Goal: Navigation & Orientation: Find specific page/section

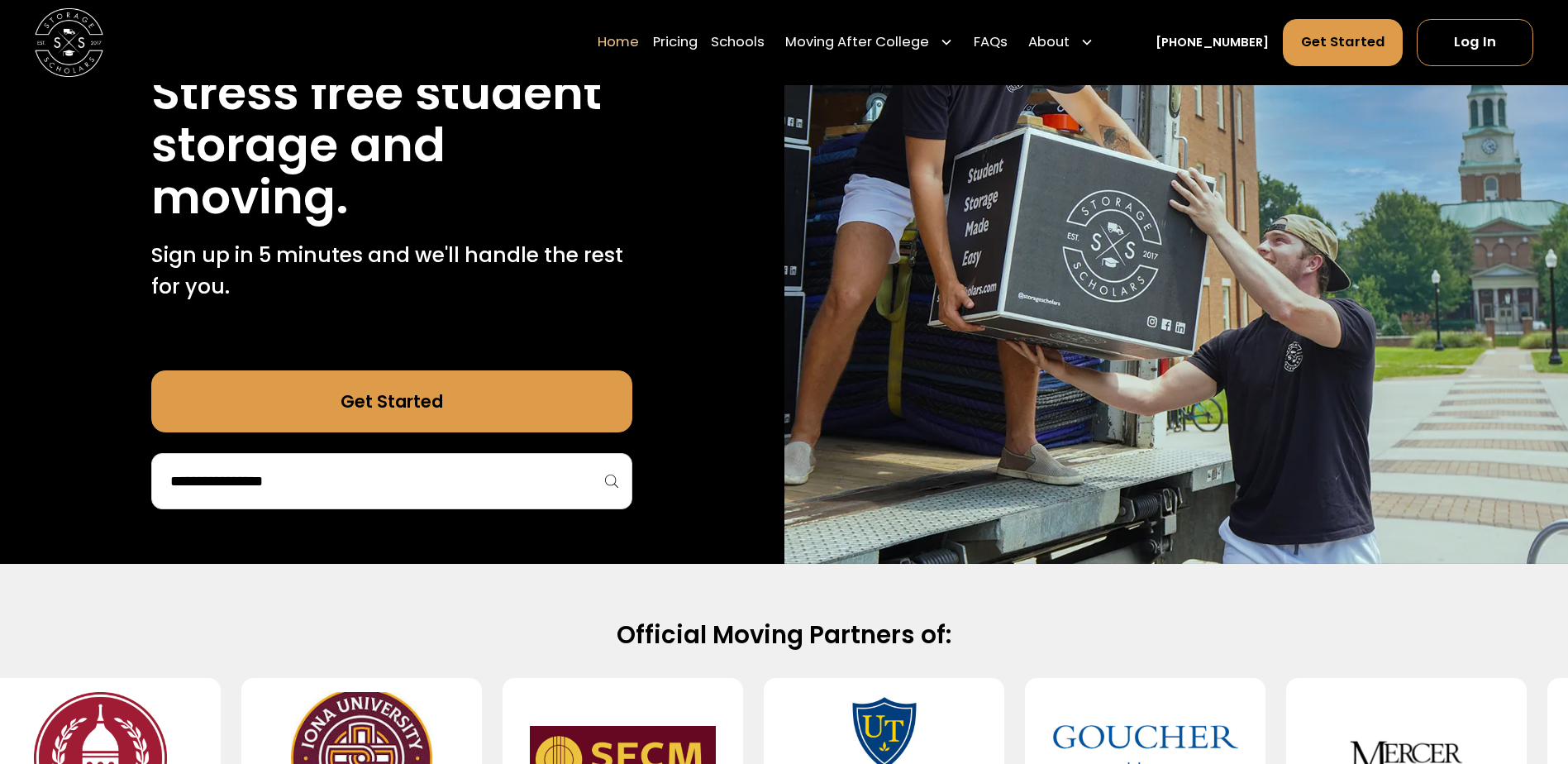
scroll to position [248, 0]
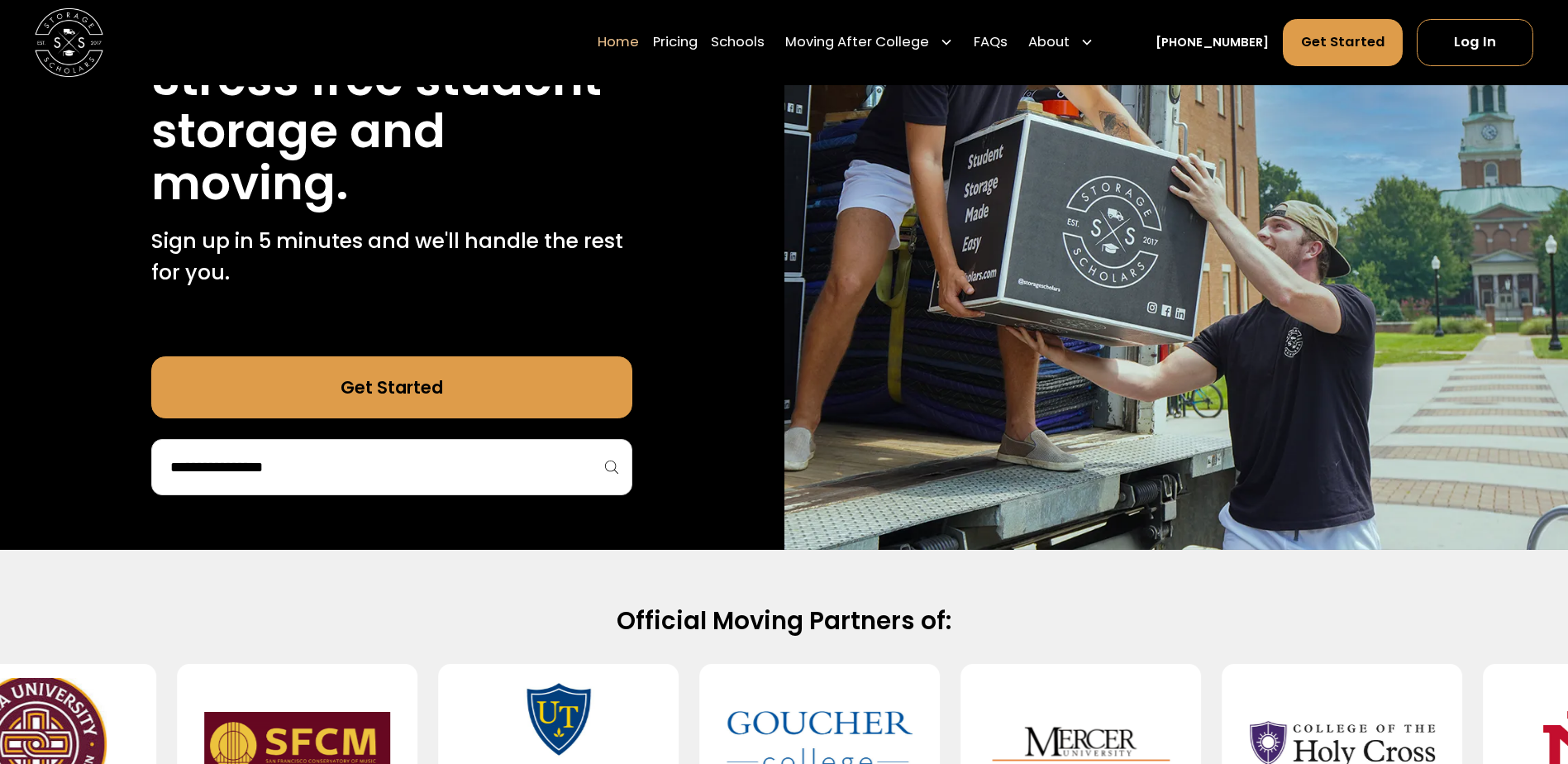
click at [306, 486] on div at bounding box center [392, 467] width 481 height 56
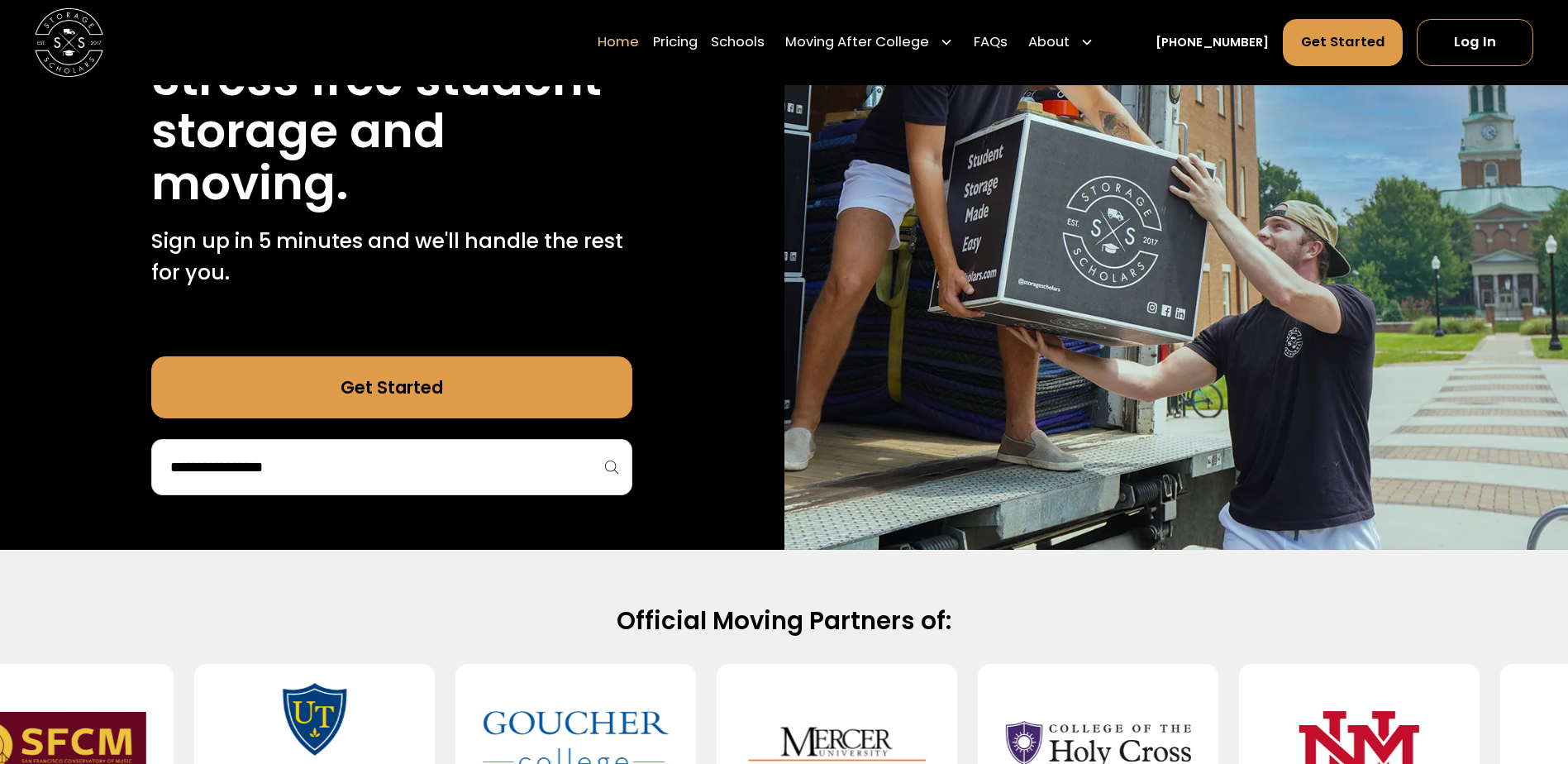
click at [313, 467] on input "search" at bounding box center [392, 467] width 446 height 28
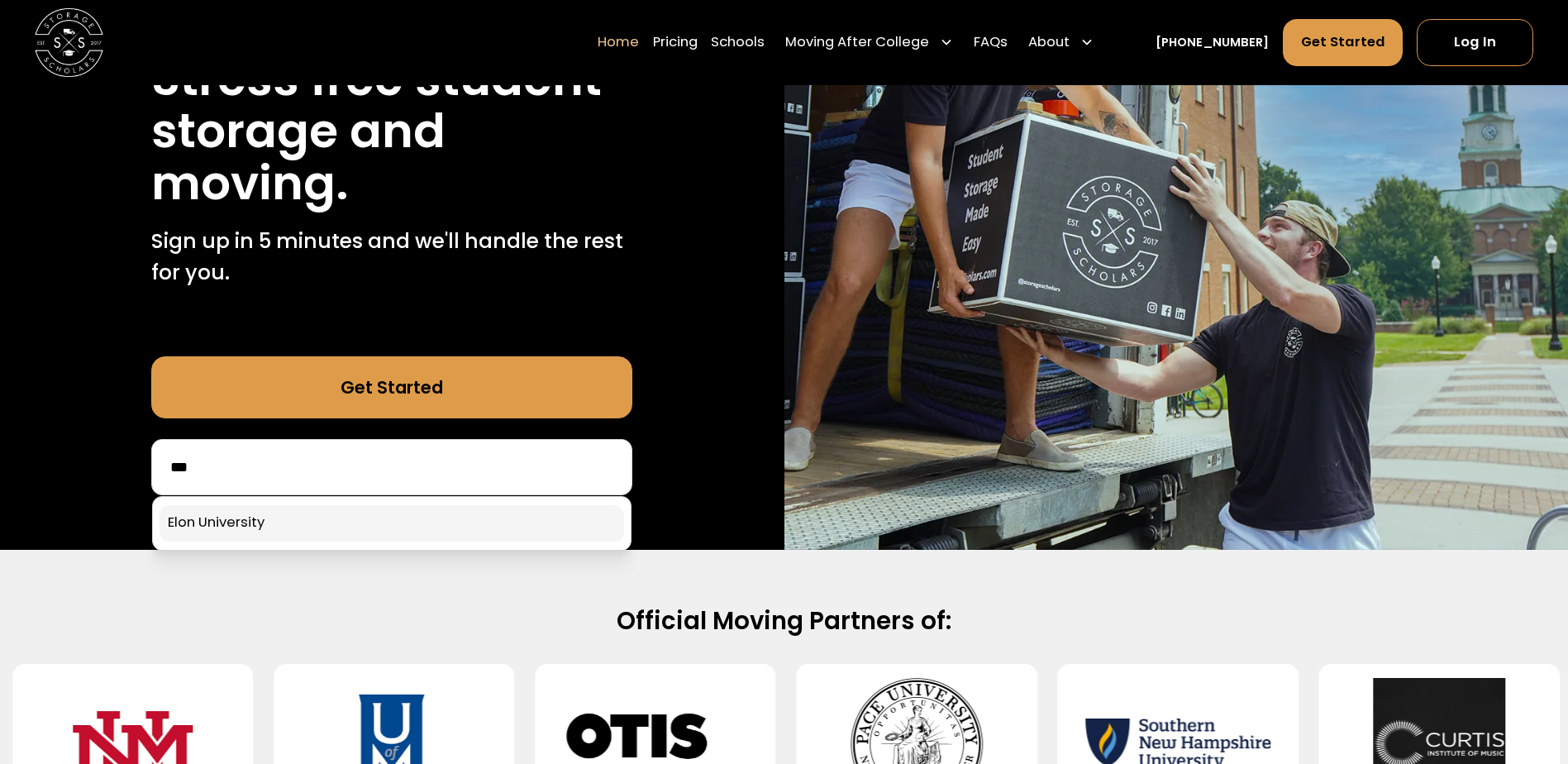
type input "***"
click at [225, 534] on link at bounding box center [392, 523] width 465 height 37
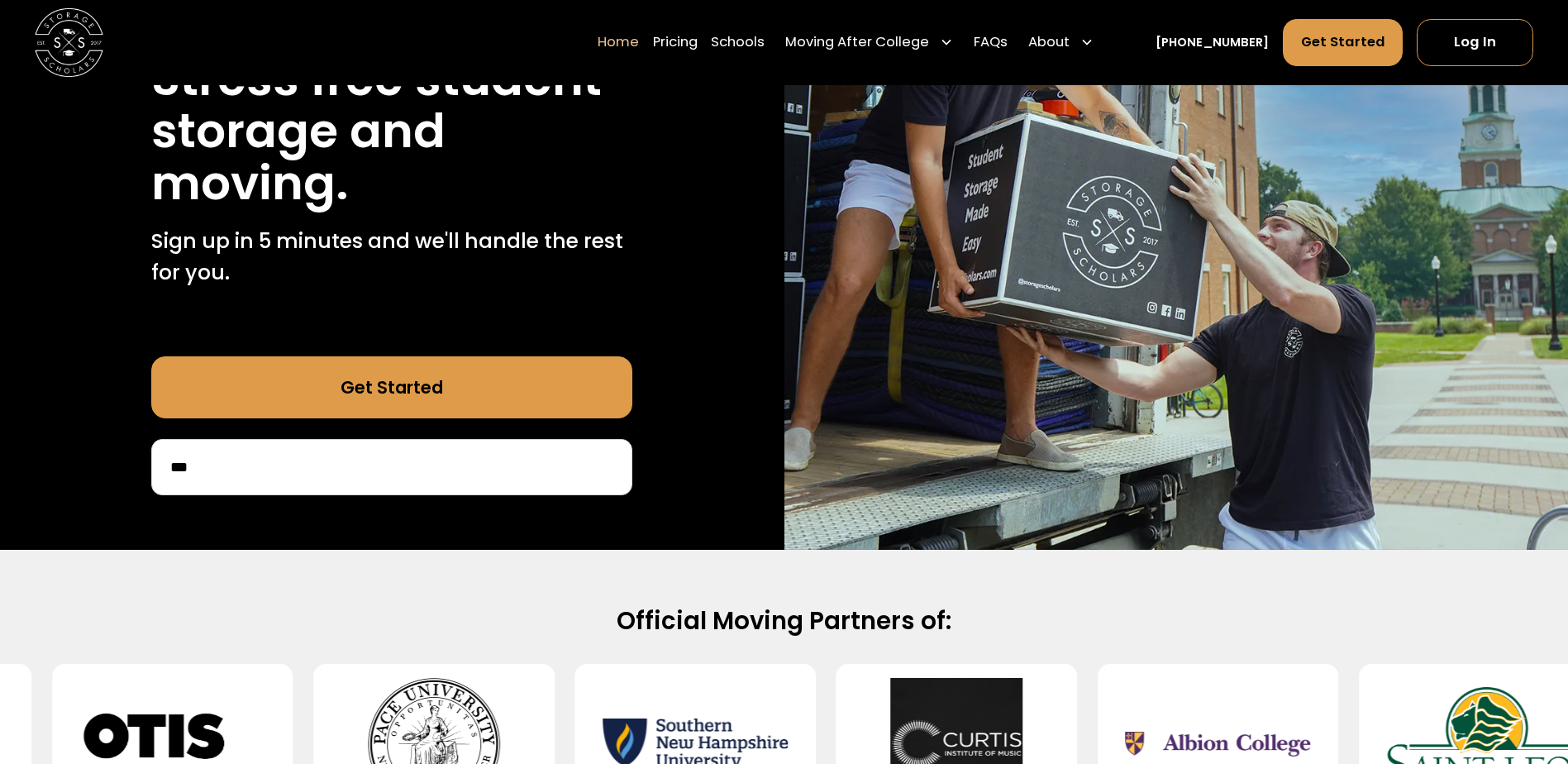
click at [468, 391] on link "Get Started" at bounding box center [392, 387] width 481 height 62
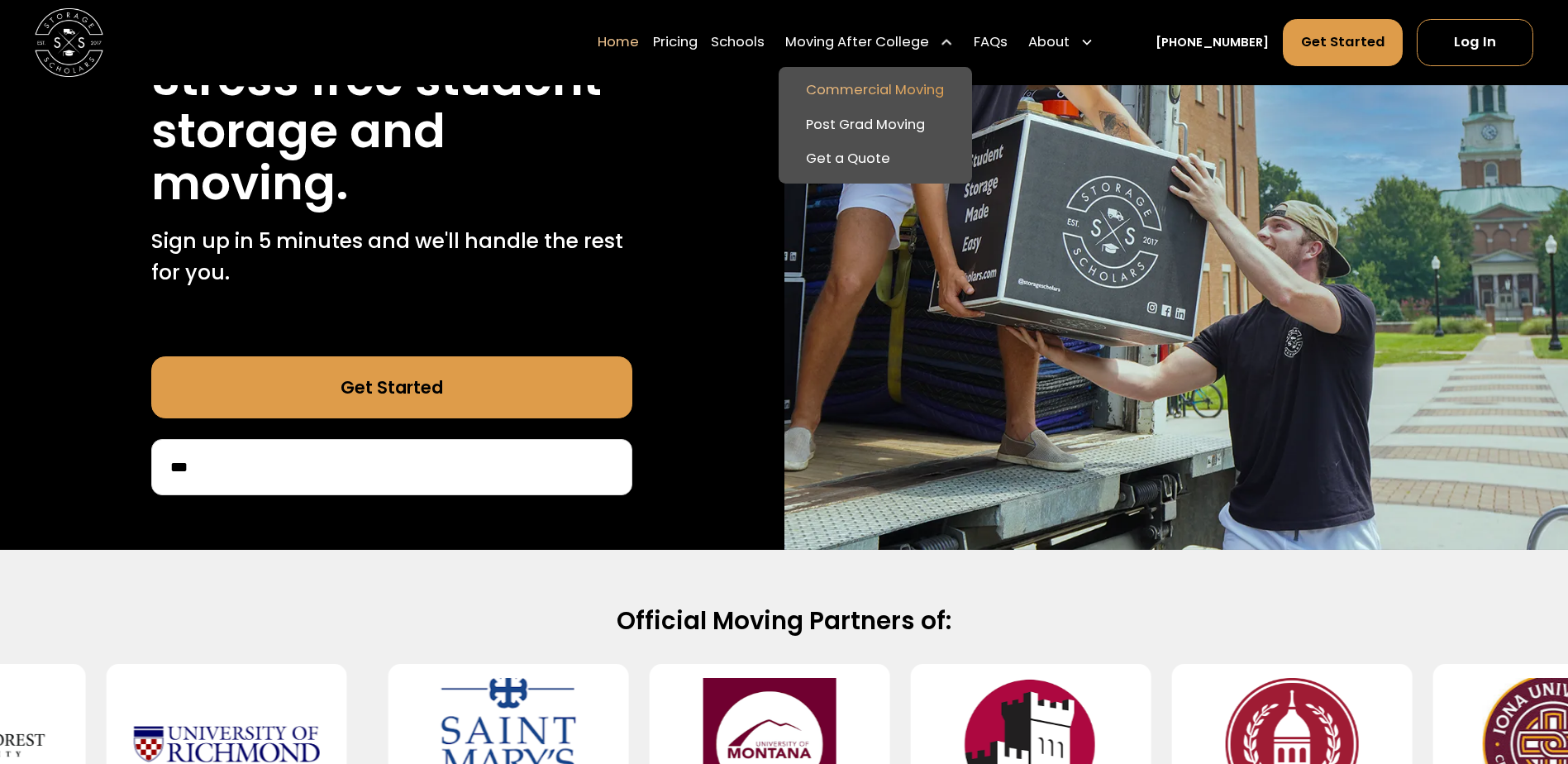
click at [871, 82] on link "Commercial Moving" at bounding box center [875, 90] width 179 height 35
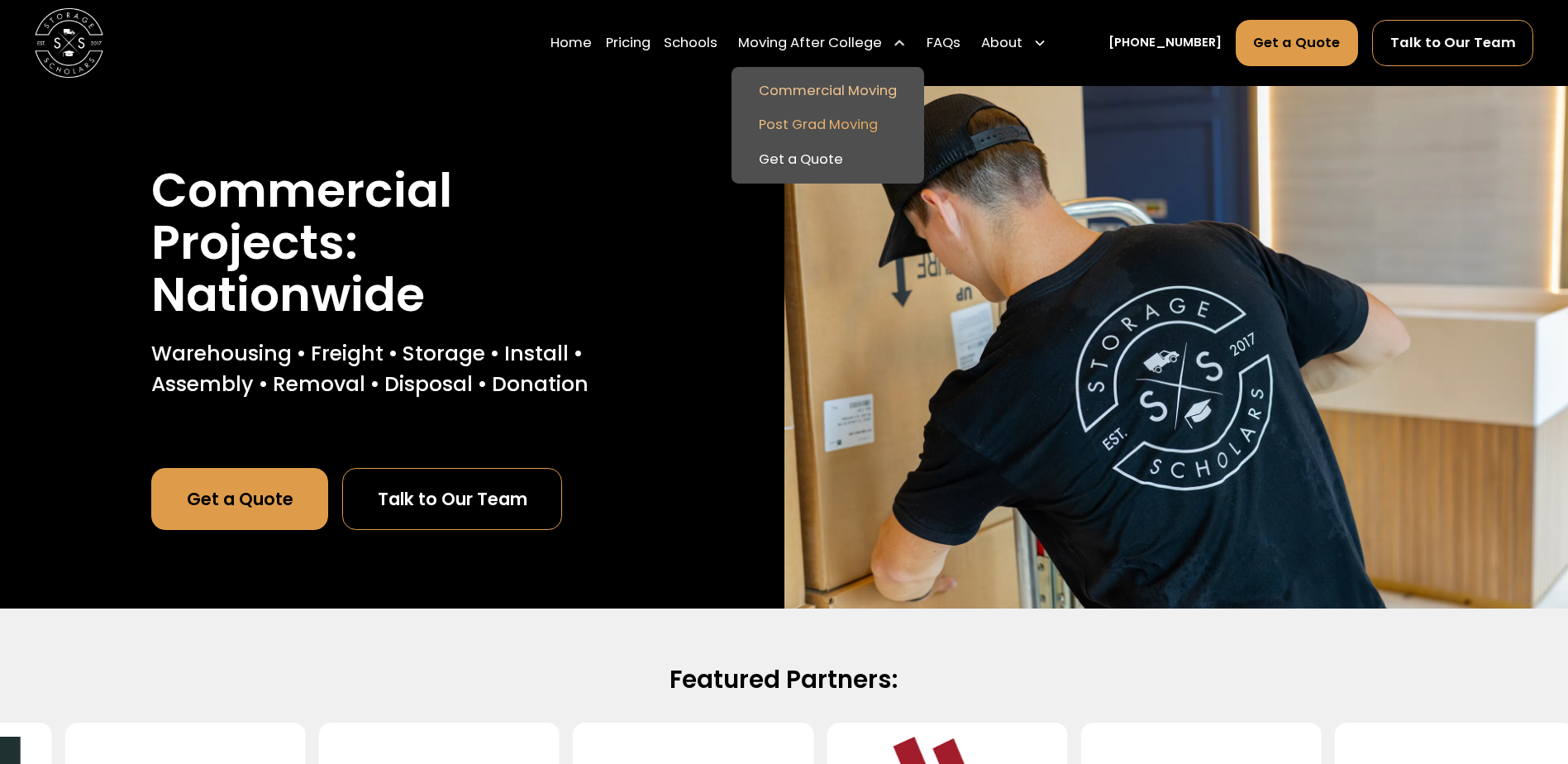
click at [840, 126] on link "Post Grad Moving" at bounding box center [828, 125] width 179 height 35
